Goal: Task Accomplishment & Management: Manage account settings

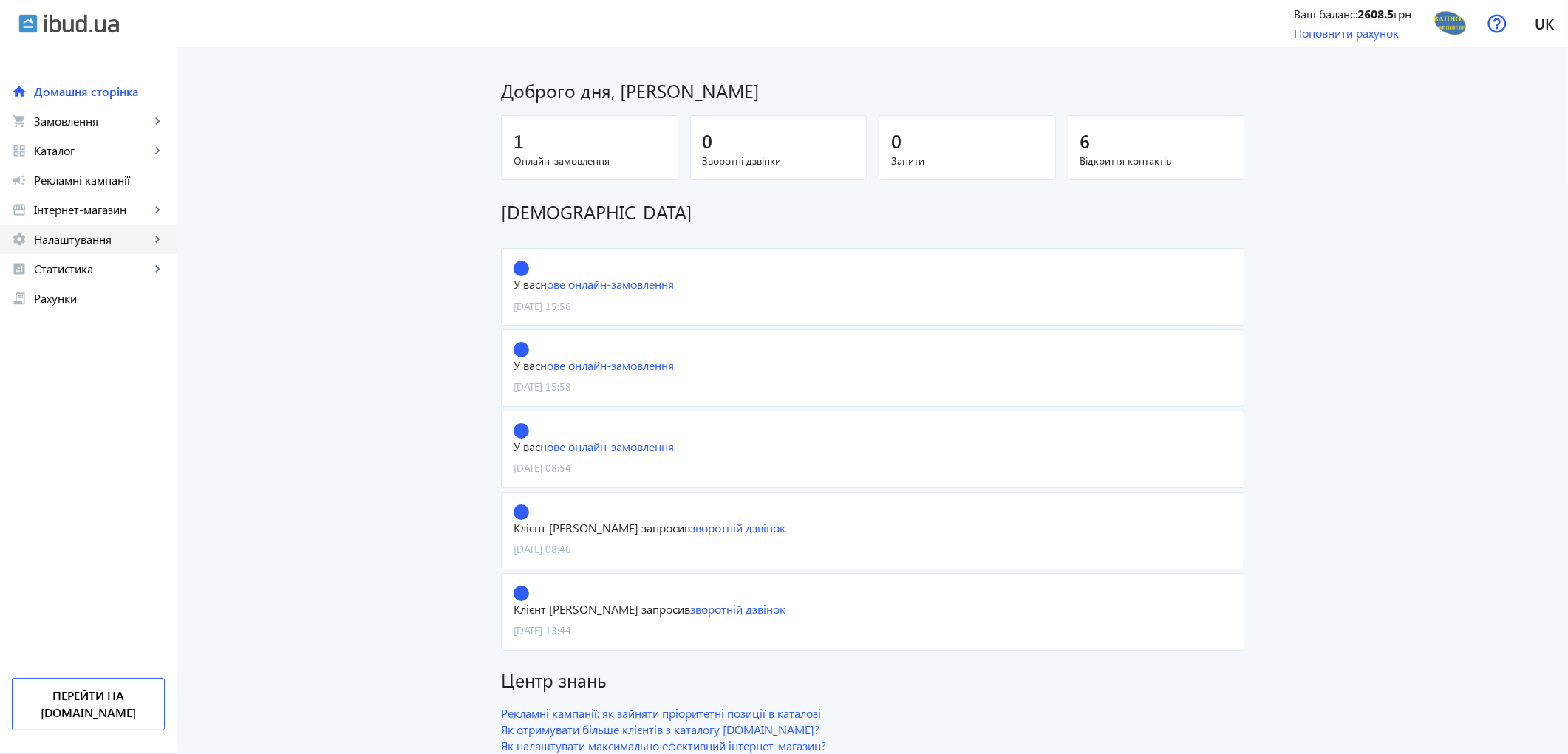
click at [59, 236] on span "Налаштування" at bounding box center [92, 239] width 116 height 15
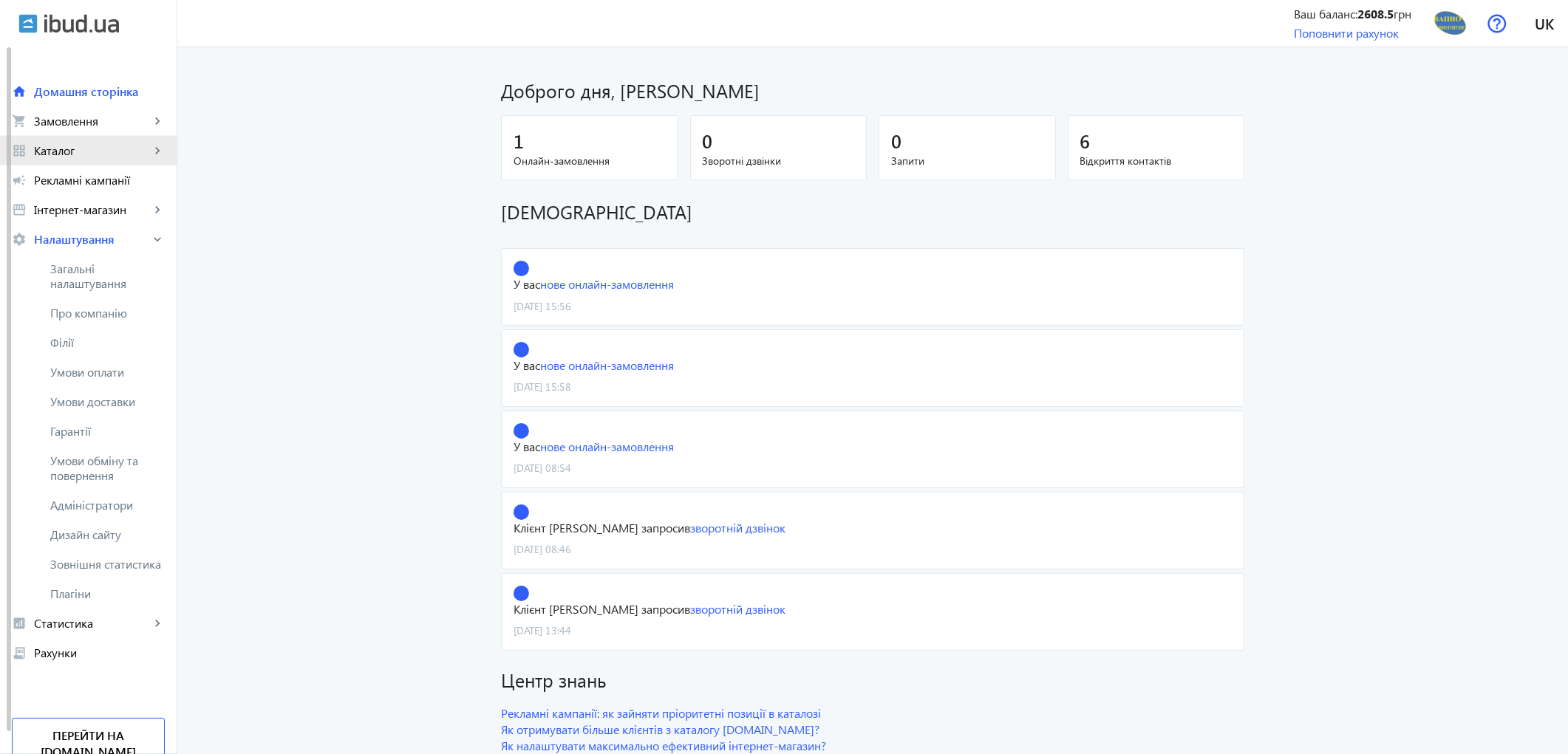
click at [87, 147] on span "Каталог" at bounding box center [92, 151] width 116 height 15
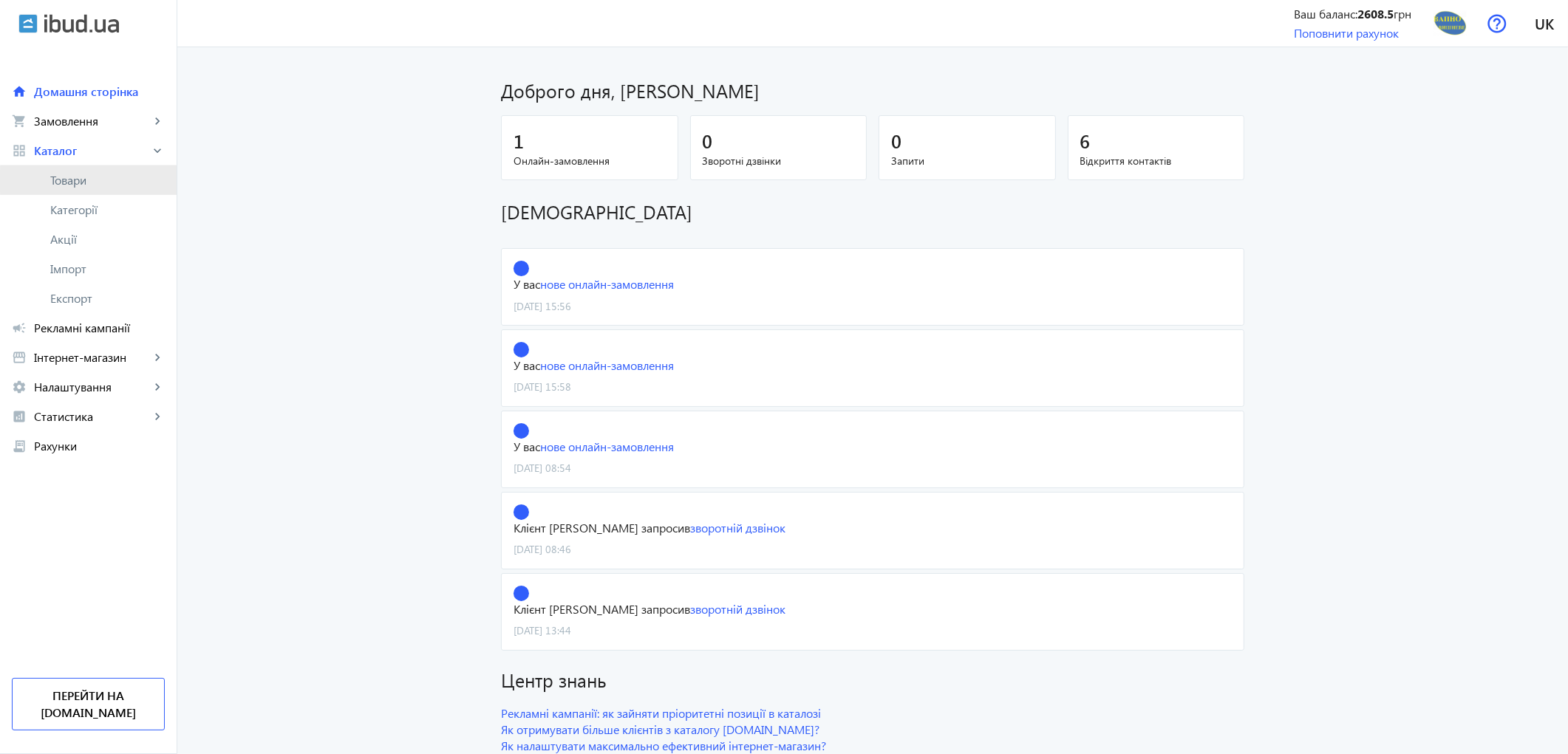
click at [89, 181] on span "Товари" at bounding box center [107, 180] width 114 height 15
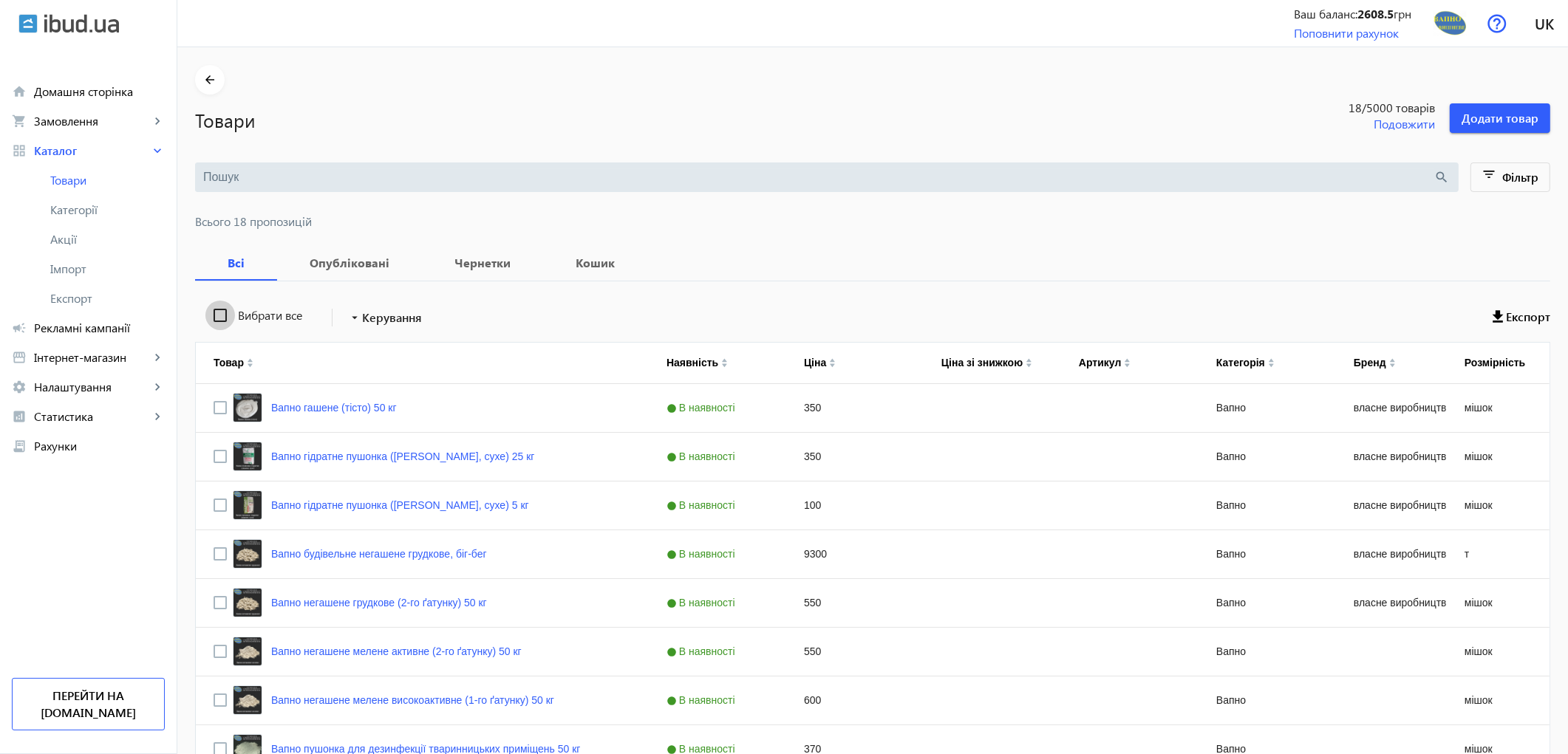
click at [208, 320] on input "Вибрати все" at bounding box center [220, 315] width 30 height 30
checkbox input "true"
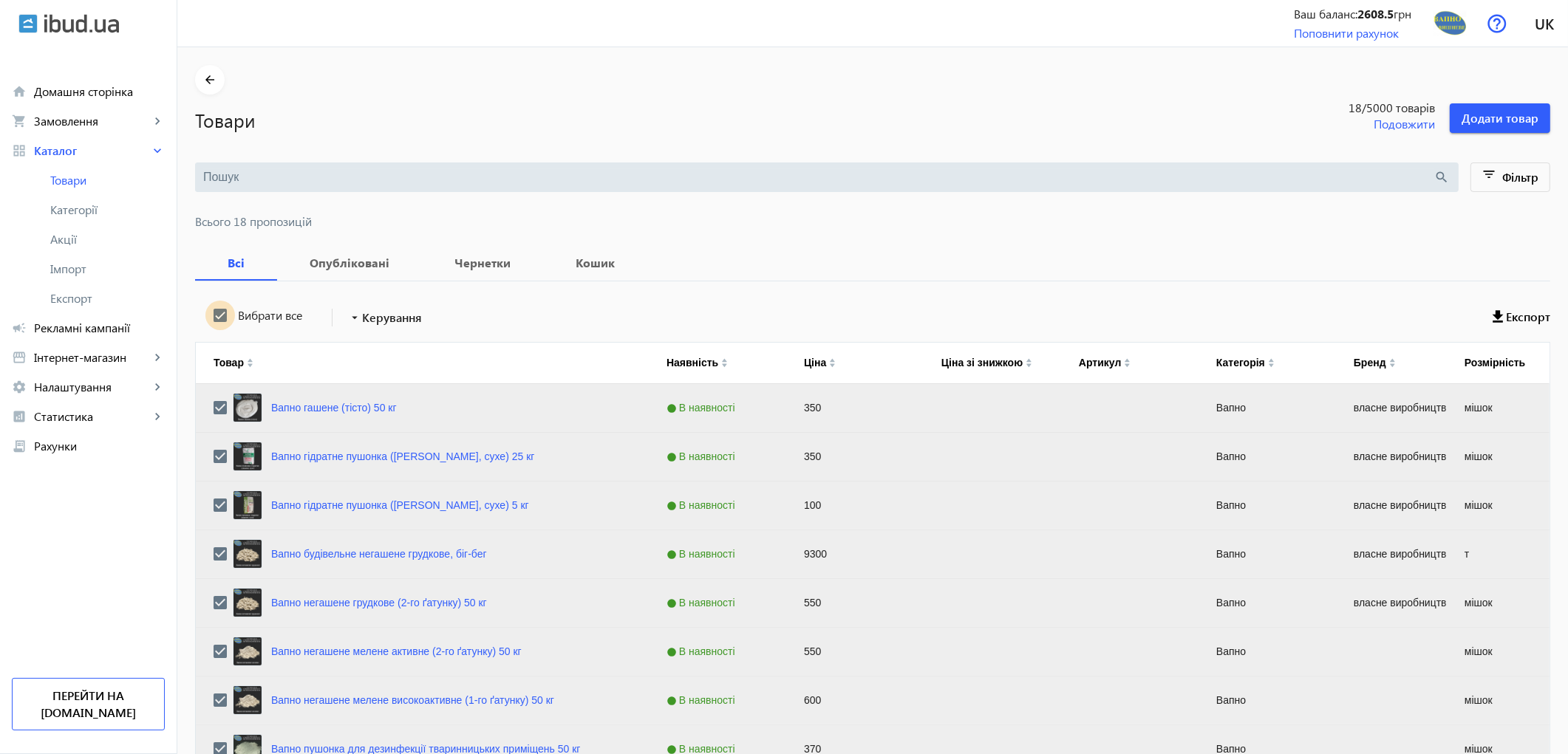
checkbox input "true"
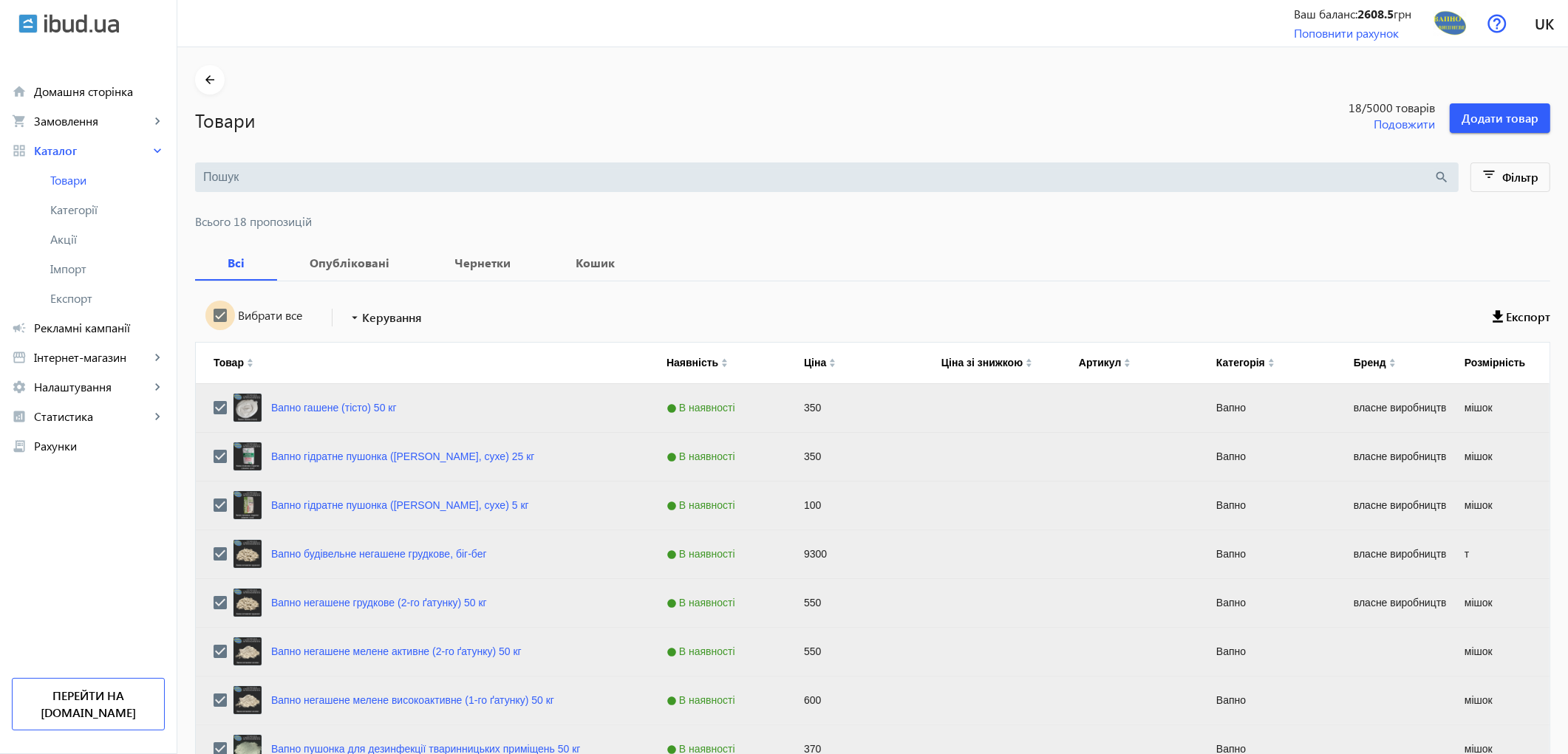
checkbox input "true"
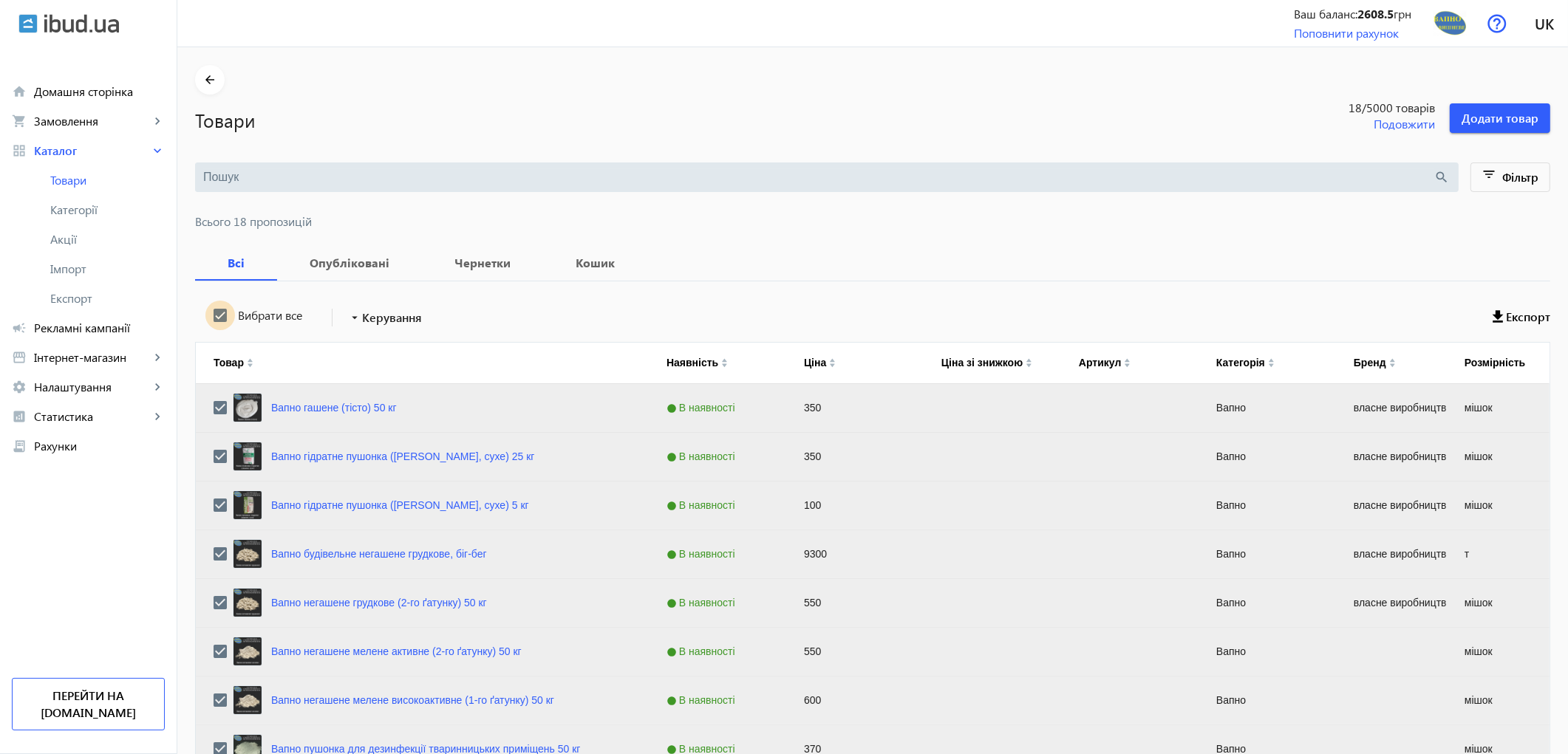
checkbox input "true"
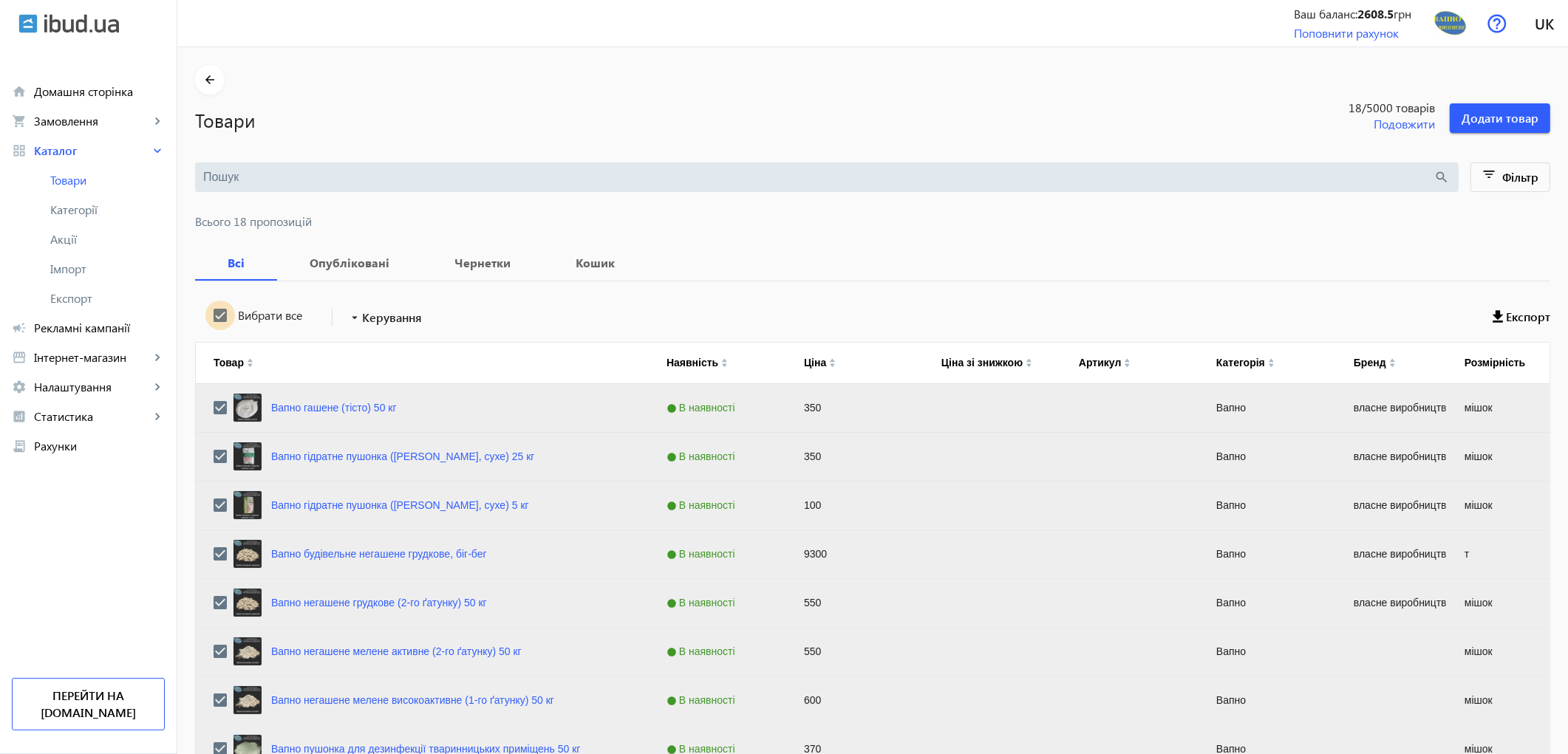
checkbox input "true"
click at [387, 322] on span "Керування" at bounding box center [391, 317] width 60 height 18
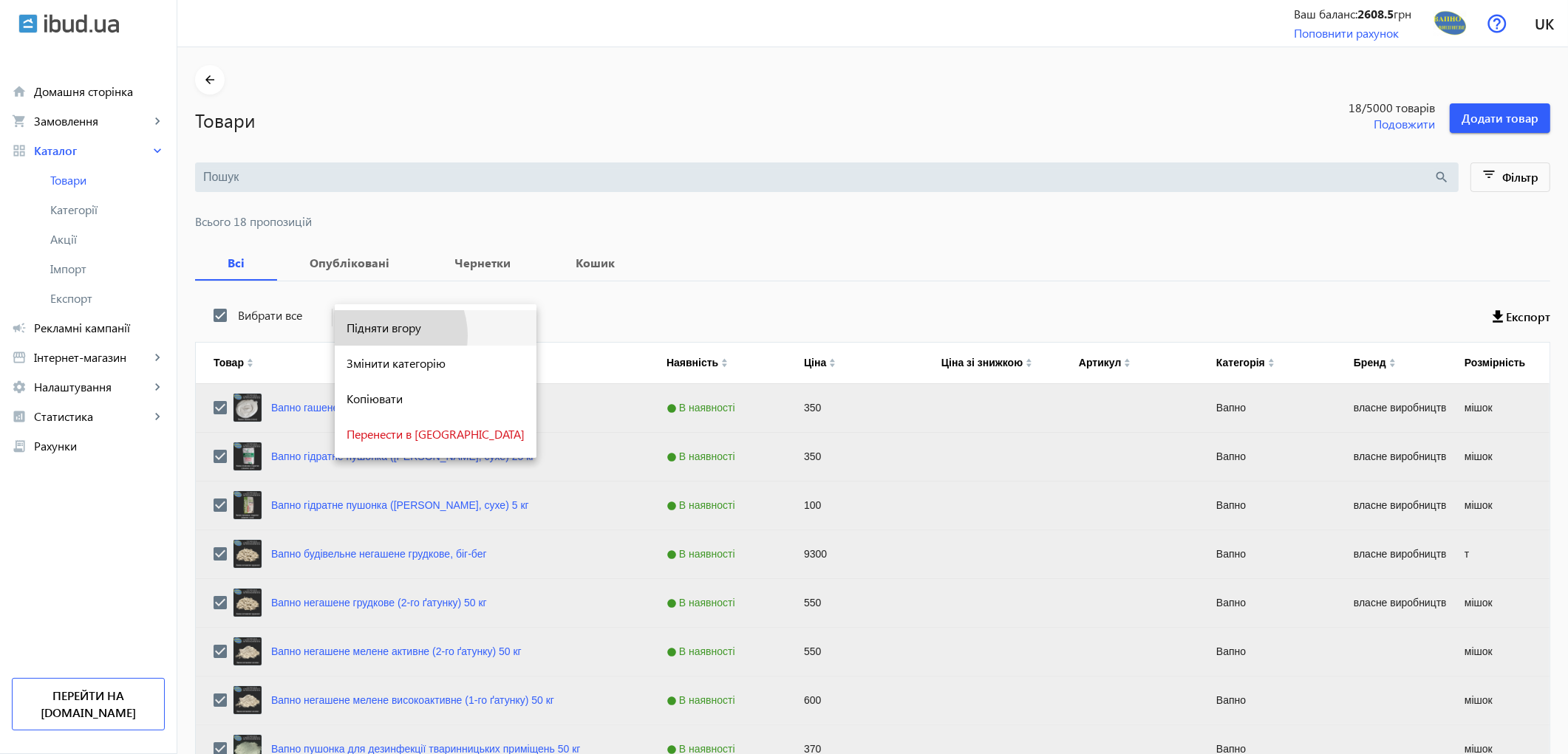
click at [380, 336] on button "Підняти вгору" at bounding box center [435, 328] width 201 height 35
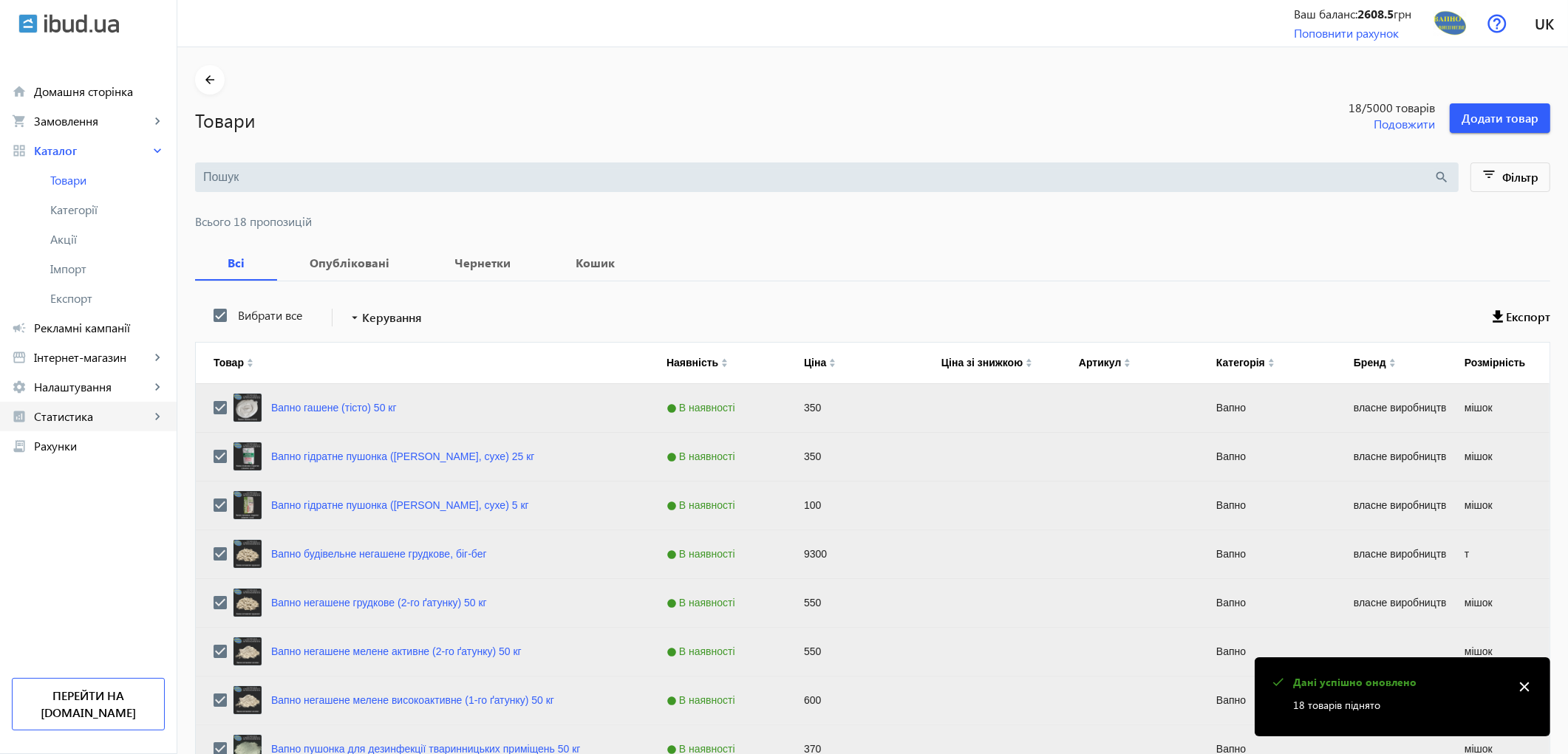
click at [64, 416] on span "Статистика" at bounding box center [92, 416] width 116 height 15
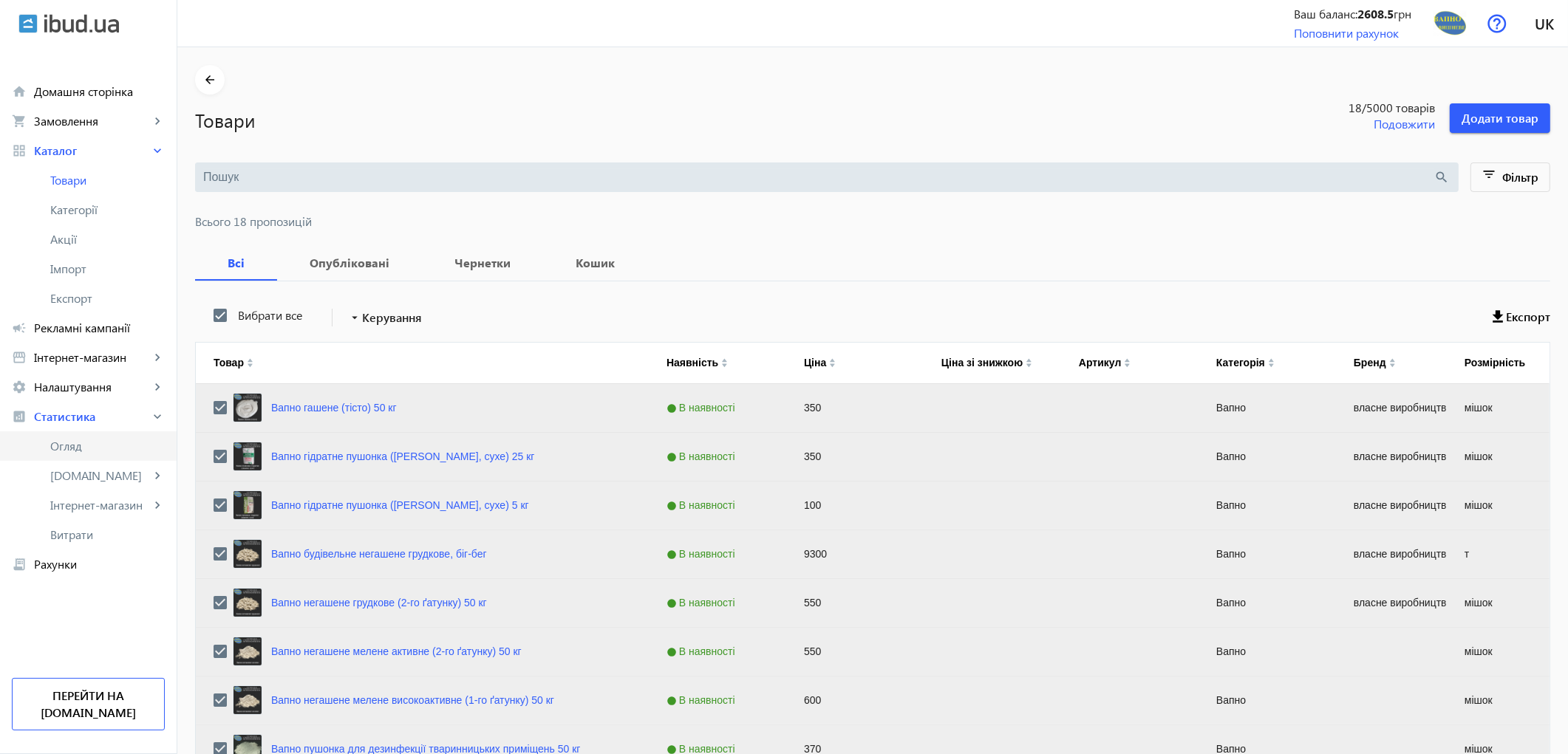
click at [68, 446] on span "Огляд" at bounding box center [107, 446] width 114 height 15
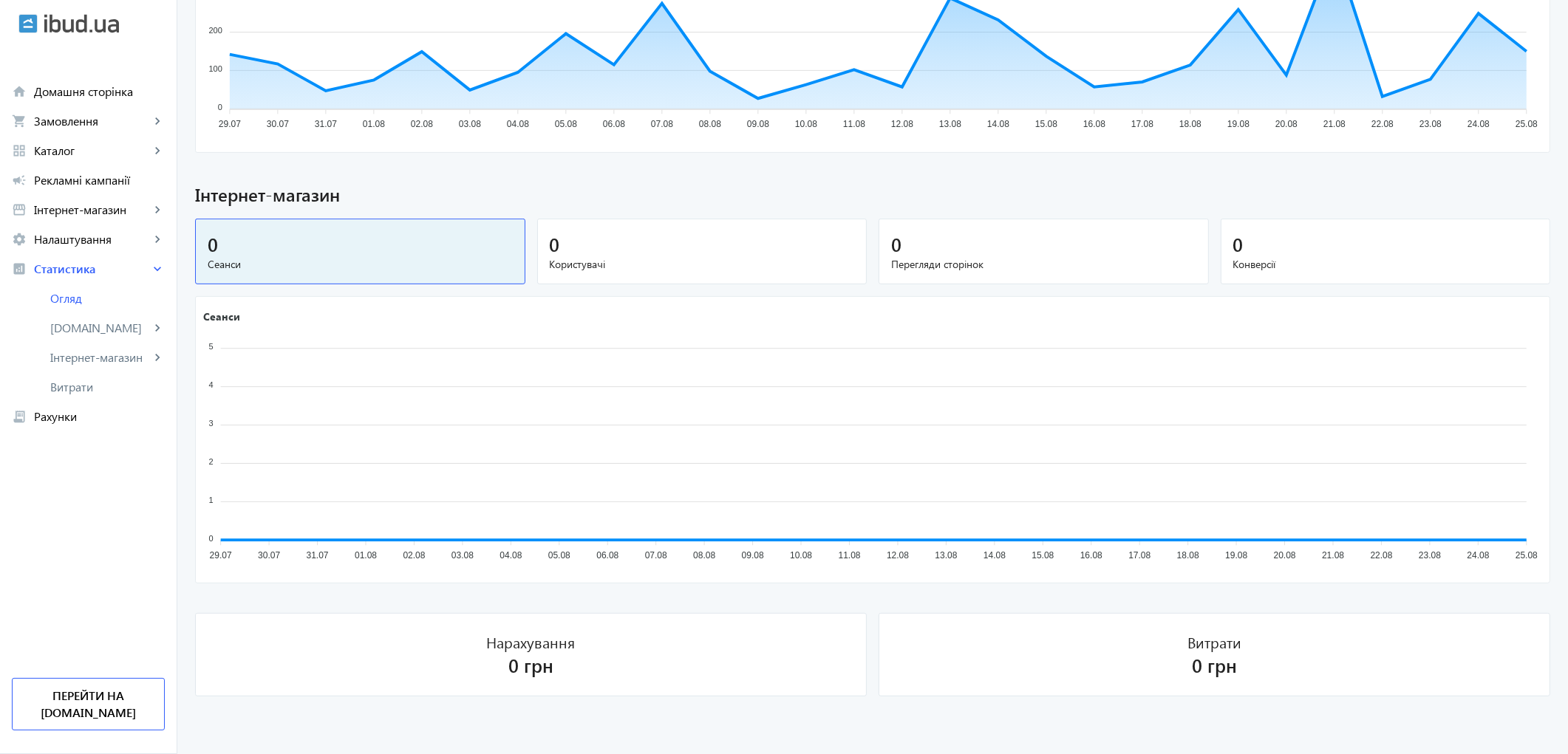
scroll to position [767, 0]
